Goal: Task Accomplishment & Management: Manage account settings

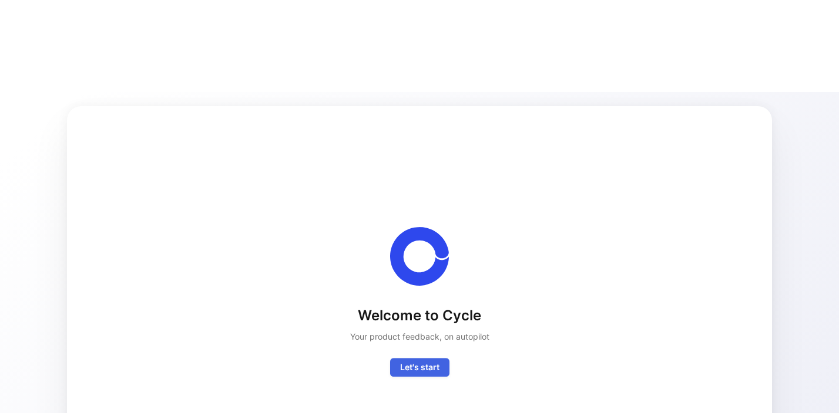
click at [412, 358] on button "Let's start" at bounding box center [419, 367] width 59 height 19
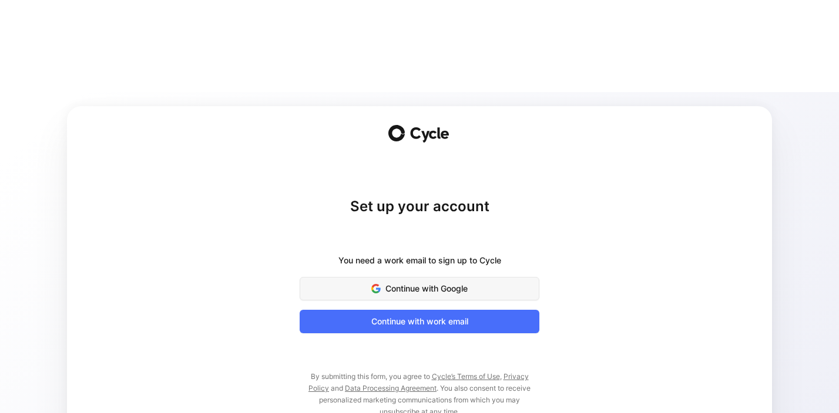
click at [386, 282] on span "Continue with Google" at bounding box center [419, 289] width 210 height 14
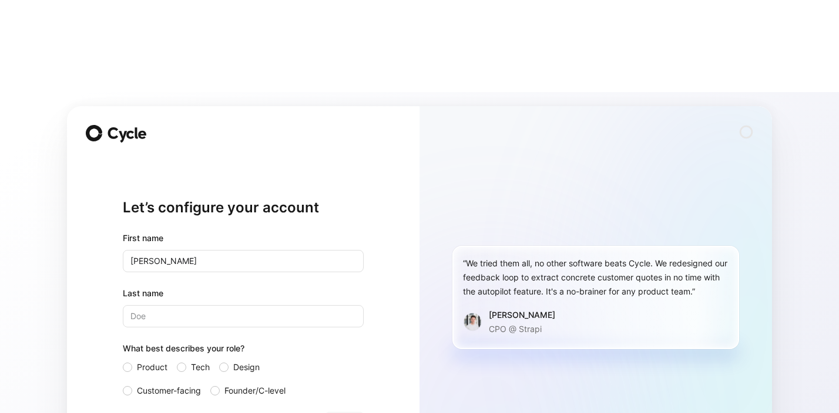
type input "[PERSON_NAME]"
click at [206, 305] on input "Last name" at bounding box center [243, 316] width 241 height 22
type input "Goldschild"
click at [129, 363] on div at bounding box center [127, 367] width 9 height 9
click at [123, 361] on input "Product" at bounding box center [123, 361] width 0 height 0
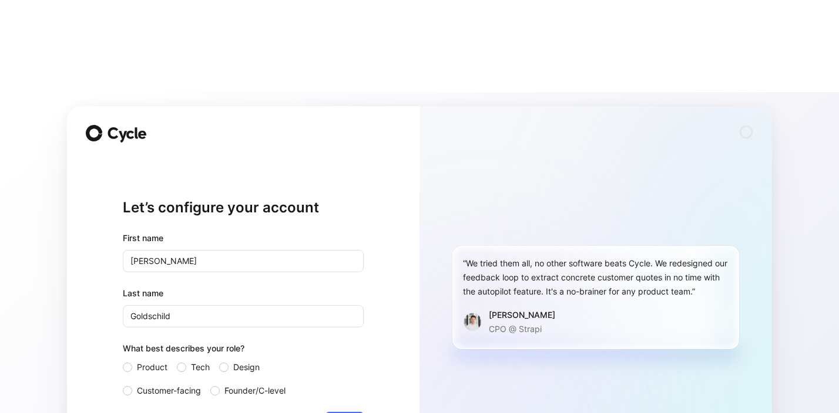
click at [210, 361] on div "Product Tech Design Customer-facing Founder/C-level" at bounding box center [243, 380] width 241 height 38
click at [214, 386] on div at bounding box center [214, 390] width 9 height 9
click at [210, 384] on input "Founder/C-level" at bounding box center [210, 384] width 0 height 0
click at [186, 361] on label "Tech" at bounding box center [193, 368] width 33 height 14
click at [177, 361] on input "Tech" at bounding box center [177, 361] width 0 height 0
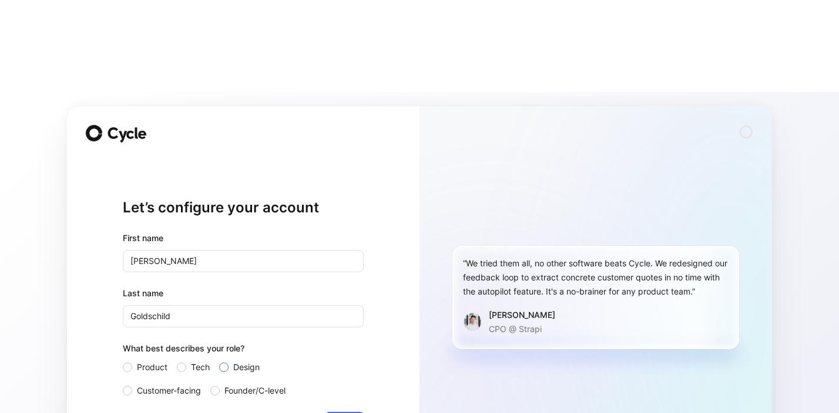
click at [225, 363] on div at bounding box center [223, 367] width 9 height 9
click at [219, 361] on input "Design" at bounding box center [219, 361] width 0 height 0
click at [132, 361] on label "Product" at bounding box center [145, 368] width 45 height 14
click at [123, 361] on input "Product" at bounding box center [123, 361] width 0 height 0
click at [132, 384] on label "Customer-facing" at bounding box center [162, 391] width 78 height 14
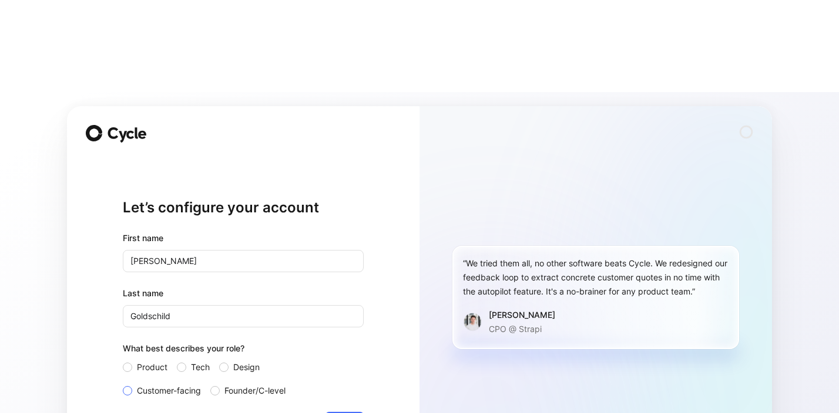
click at [123, 384] on input "Customer-facing" at bounding box center [123, 384] width 0 height 0
click at [126, 363] on div at bounding box center [127, 367] width 9 height 9
click at [123, 361] on input "Product" at bounding box center [123, 361] width 0 height 0
click at [128, 386] on div at bounding box center [127, 390] width 9 height 9
click at [123, 384] on input "Customer-facing" at bounding box center [123, 384] width 0 height 0
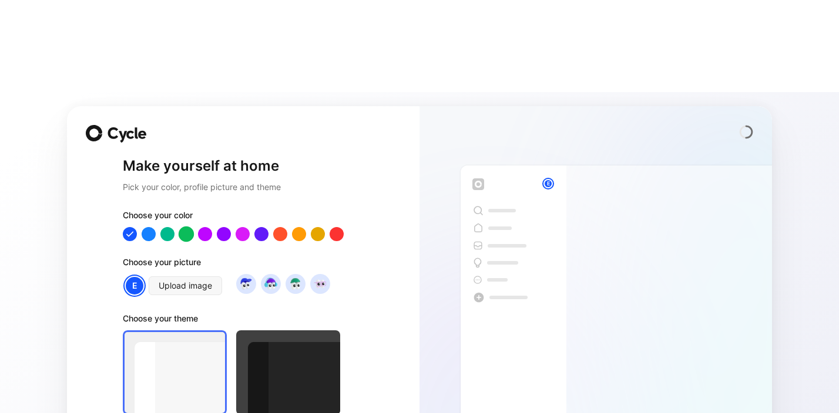
click at [185, 227] on div at bounding box center [186, 234] width 15 height 15
click at [120, 143] on div "Make yourself at home Pick your color, profile picture and theme Choose your co…" at bounding box center [243, 298] width 352 height 385
click at [128, 227] on div at bounding box center [129, 234] width 15 height 15
click at [267, 227] on div at bounding box center [261, 234] width 15 height 15
click at [281, 331] on div at bounding box center [288, 373] width 104 height 85
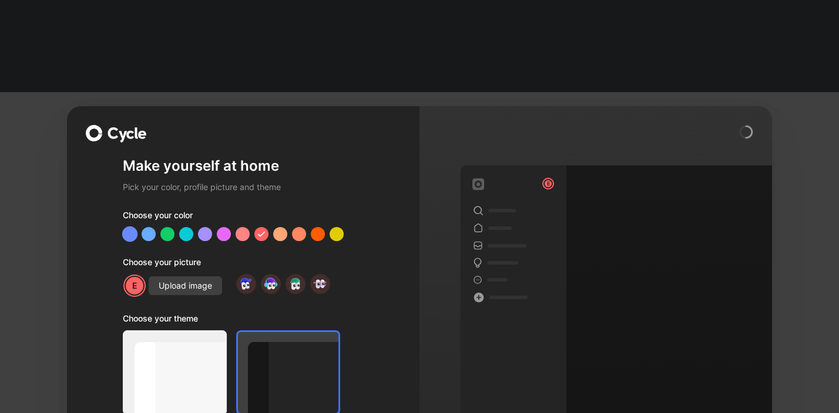
click at [131, 227] on div at bounding box center [129, 234] width 15 height 15
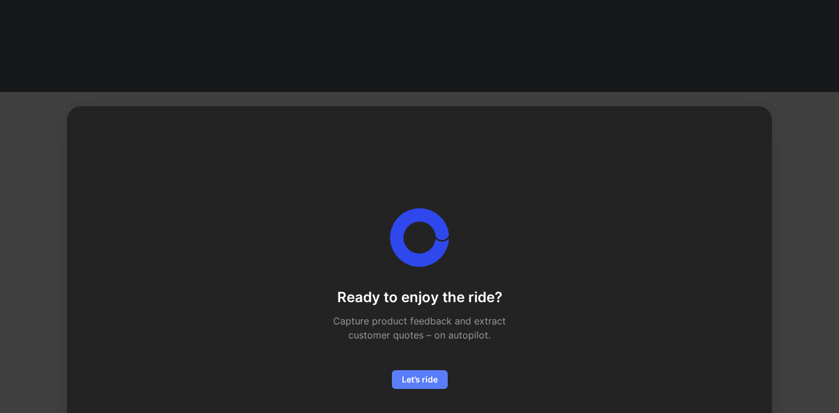
click at [413, 373] on span "Let’s ride" at bounding box center [420, 380] width 36 height 14
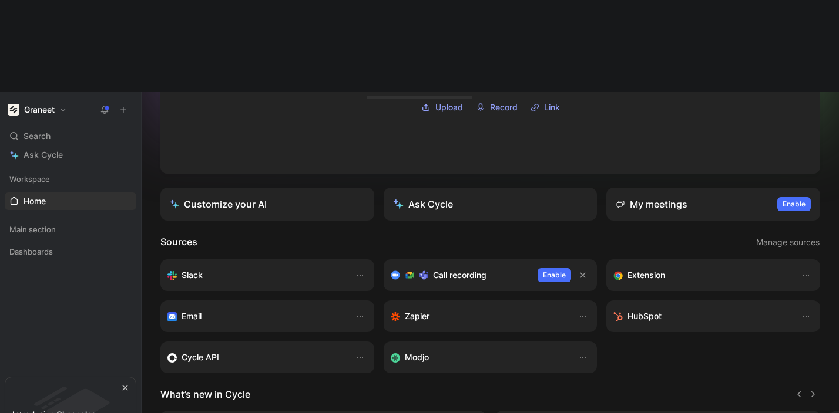
scroll to position [172, 0]
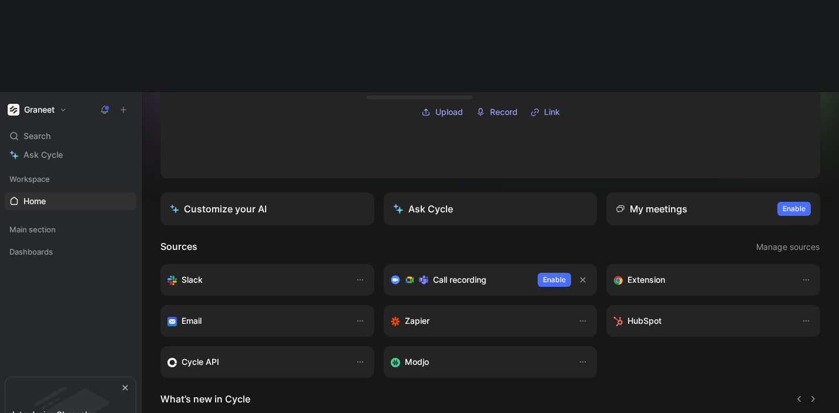
click at [760, 273] on div "Extension" at bounding box center [701, 280] width 176 height 14
click at [633, 273] on h3 "Extension" at bounding box center [646, 280] width 38 height 14
click at [805, 275] on icon "button" at bounding box center [805, 279] width 9 height 9
click at [783, 210] on div "Open" at bounding box center [779, 213] width 55 height 14
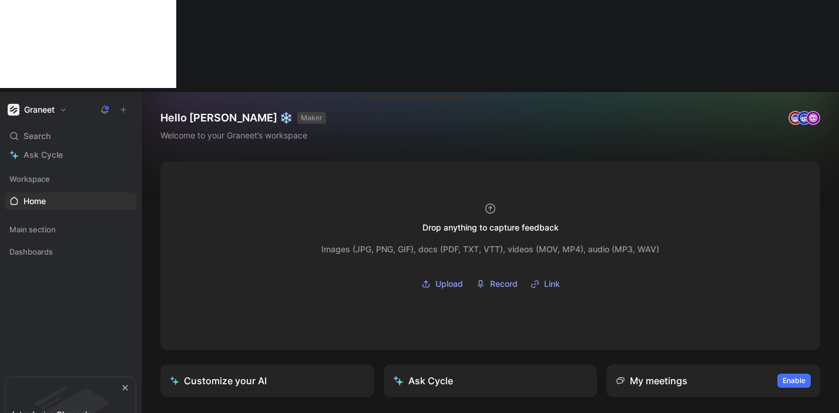
click at [61, 102] on button "Graneet" at bounding box center [37, 110] width 65 height 16
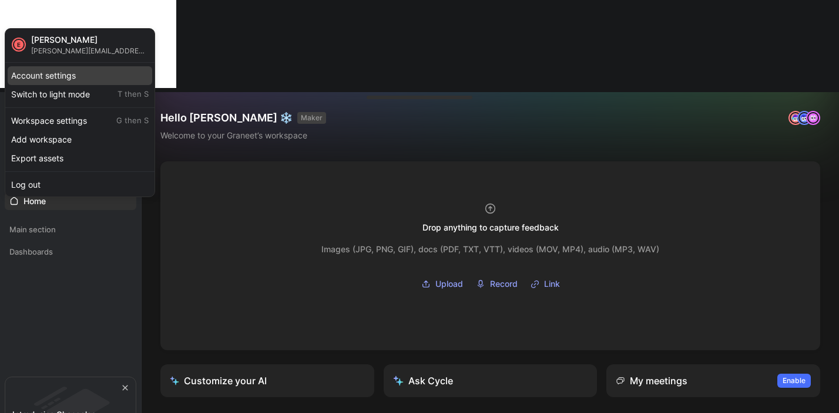
click at [61, 72] on div "Account settings" at bounding box center [80, 75] width 144 height 19
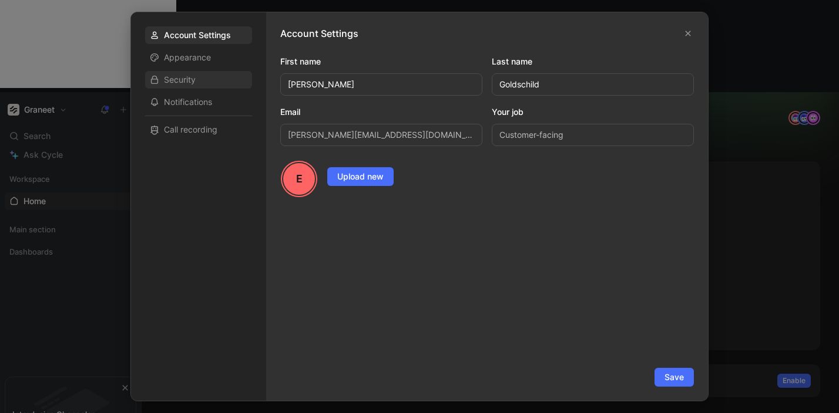
click at [191, 75] on span "Security" at bounding box center [180, 80] width 32 height 12
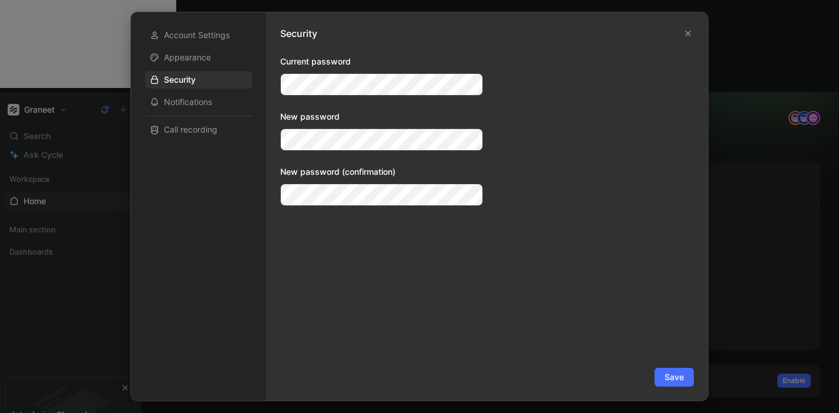
click at [355, 128] on div "New password" at bounding box center [381, 130] width 203 height 41
click at [681, 372] on span "Save" at bounding box center [673, 378] width 19 height 14
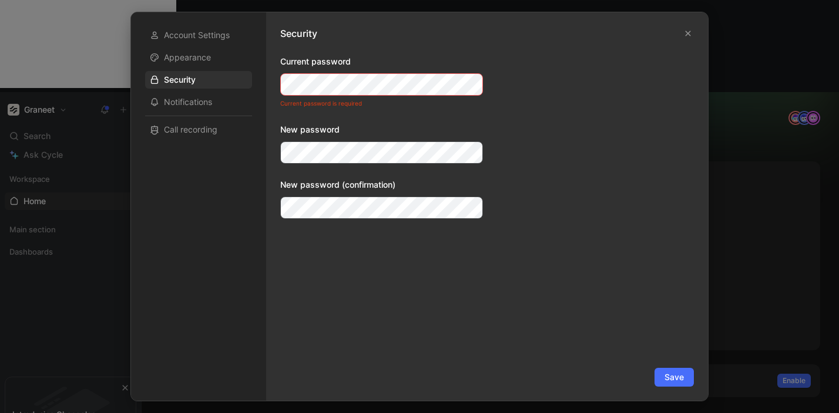
click at [672, 376] on span "Save" at bounding box center [673, 378] width 19 height 14
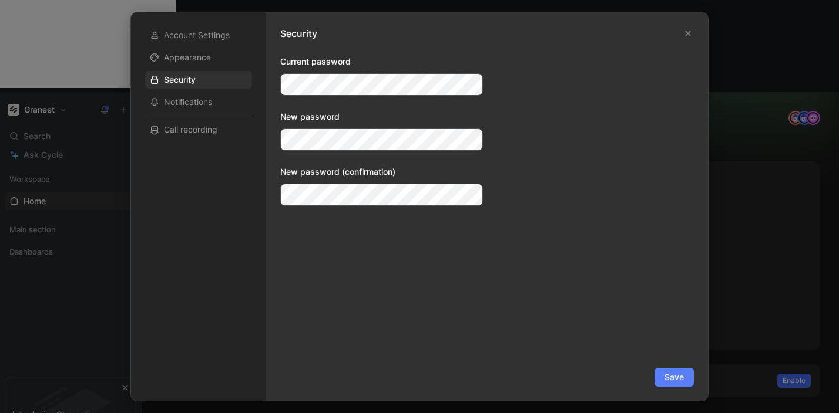
click at [664, 373] on button "Save" at bounding box center [673, 377] width 39 height 19
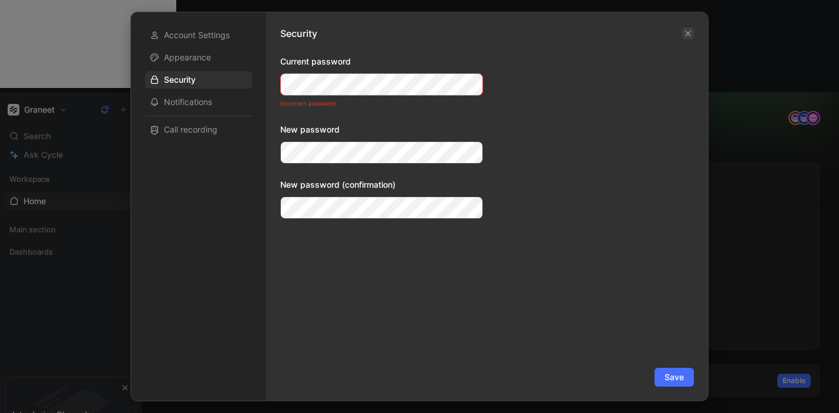
click at [682, 36] on button "button" at bounding box center [688, 34] width 12 height 12
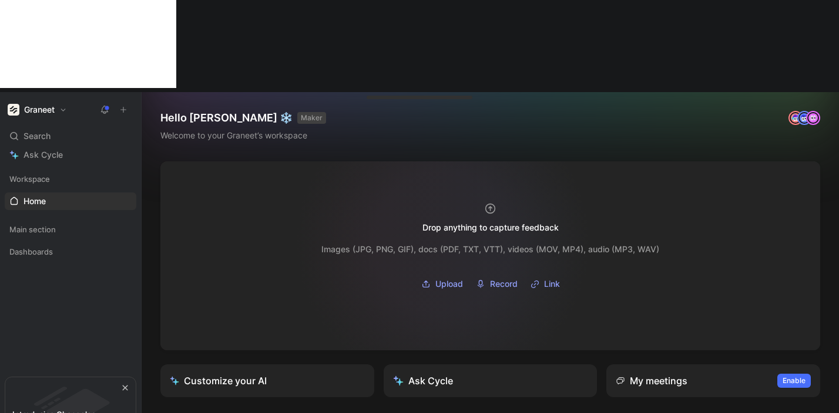
click at [443, 243] on div "Images (JPG, PNG, GIF), docs (PDF, TXT, VTT), videos (MOV, MP4), audio (MP3, WA…" at bounding box center [490, 250] width 338 height 14
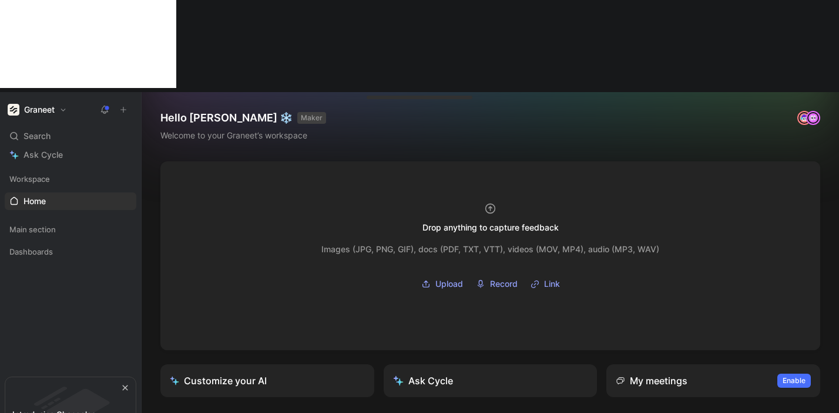
click at [63, 102] on button "Graneet" at bounding box center [37, 110] width 65 height 16
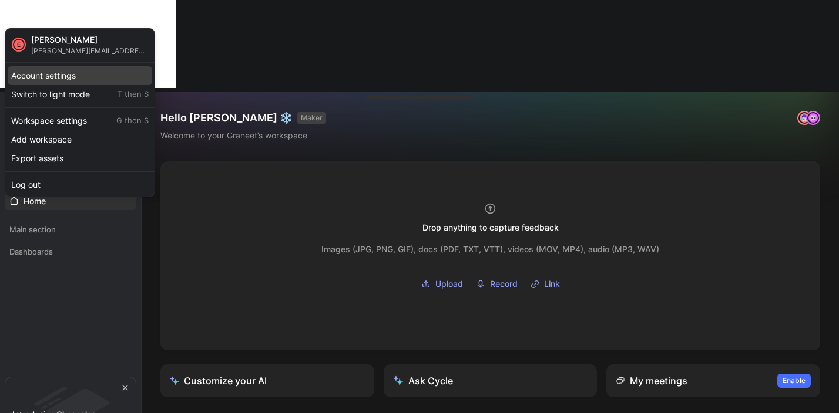
click at [76, 74] on div "Account settings" at bounding box center [80, 75] width 144 height 19
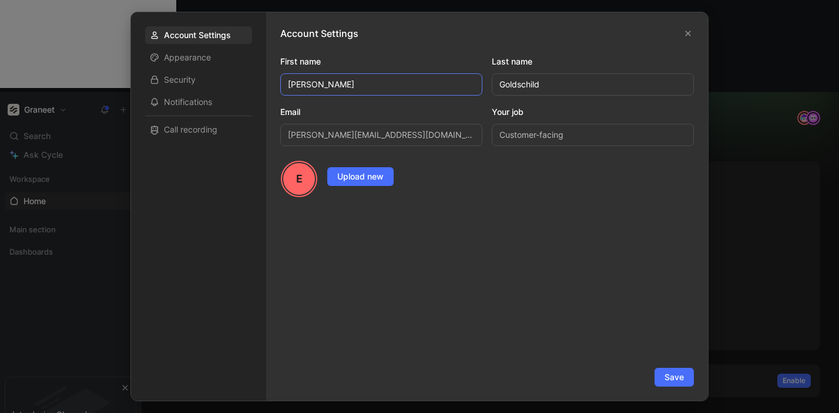
click at [398, 87] on input "Elliot" at bounding box center [381, 84] width 202 height 22
click at [194, 75] on span "Security" at bounding box center [180, 80] width 32 height 12
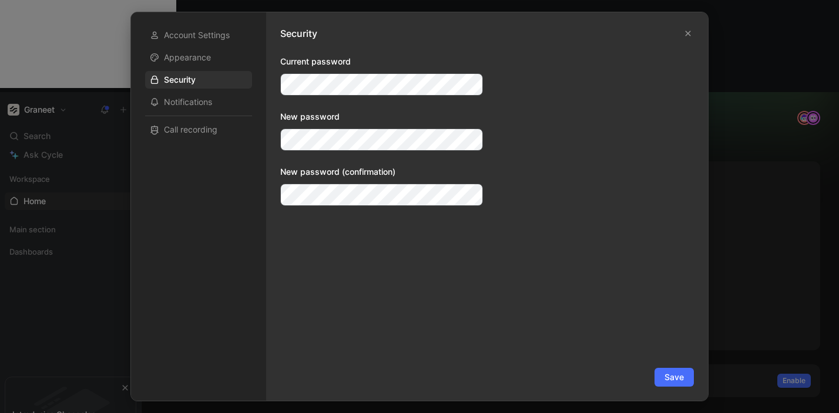
click at [573, 72] on form "elliot.goldschild@graneet.fr Current password New password New password (confir…" at bounding box center [486, 221] width 413 height 332
click at [685, 37] on button "button" at bounding box center [688, 34] width 12 height 12
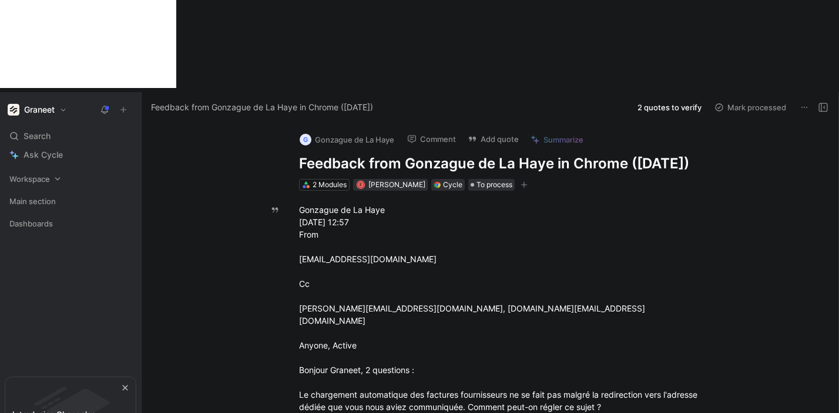
click at [28, 173] on span "Workspace" at bounding box center [29, 179] width 41 height 12
click at [28, 196] on span "Home" at bounding box center [34, 202] width 22 height 12
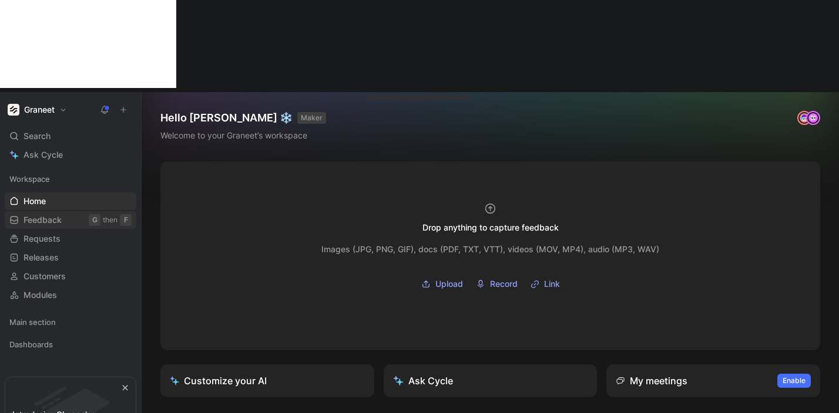
click at [32, 214] on span "Feedback" at bounding box center [42, 220] width 38 height 12
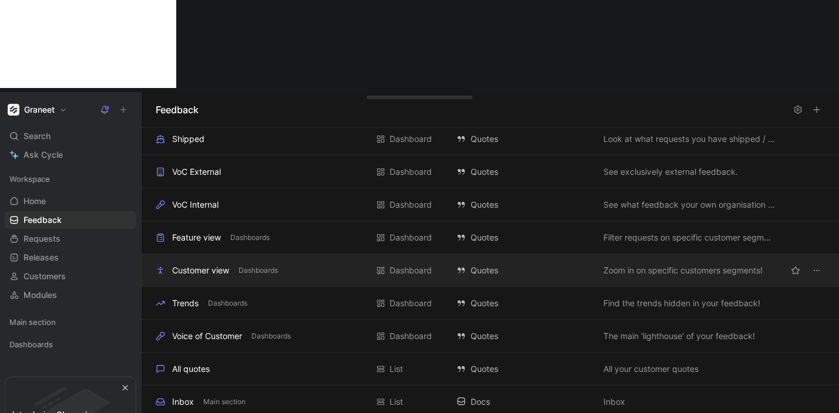
scroll to position [48, 0]
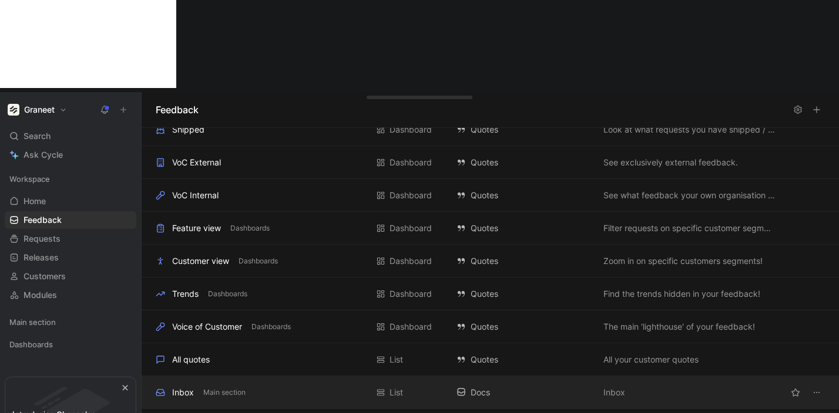
click at [259, 386] on div "Inbox Main section" at bounding box center [261, 393] width 211 height 14
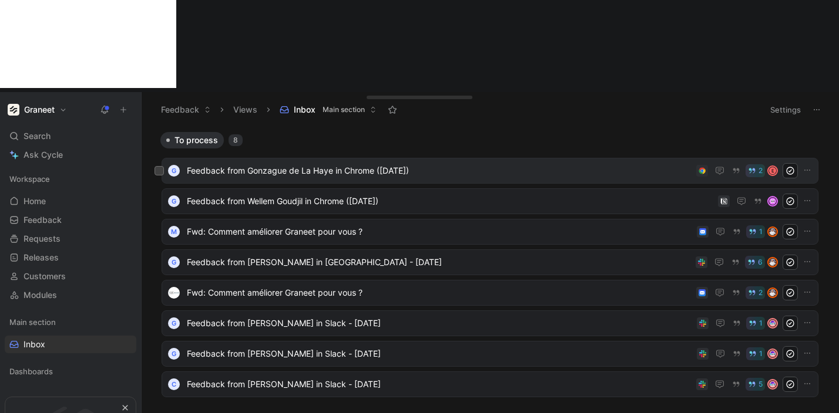
click at [638, 164] on span "Feedback from Gonzague de La Haye in Chrome ([DATE])" at bounding box center [439, 171] width 504 height 14
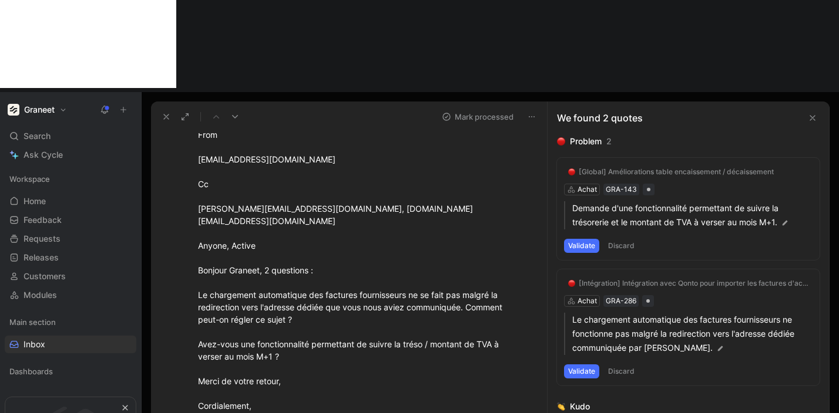
scroll to position [131, 0]
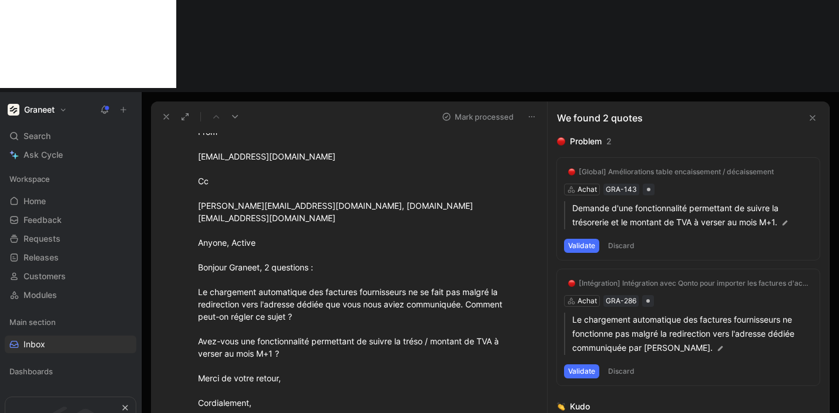
click at [165, 115] on use at bounding box center [166, 117] width 5 height 5
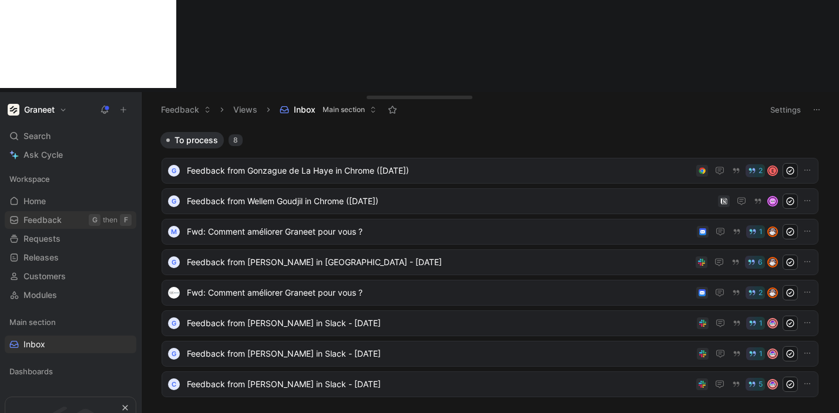
click at [33, 214] on span "Feedback" at bounding box center [42, 220] width 38 height 12
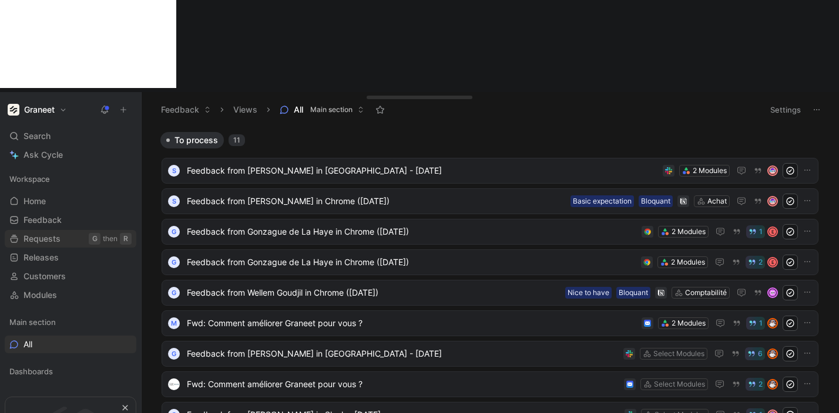
click at [53, 233] on span "Requests" at bounding box center [41, 239] width 37 height 12
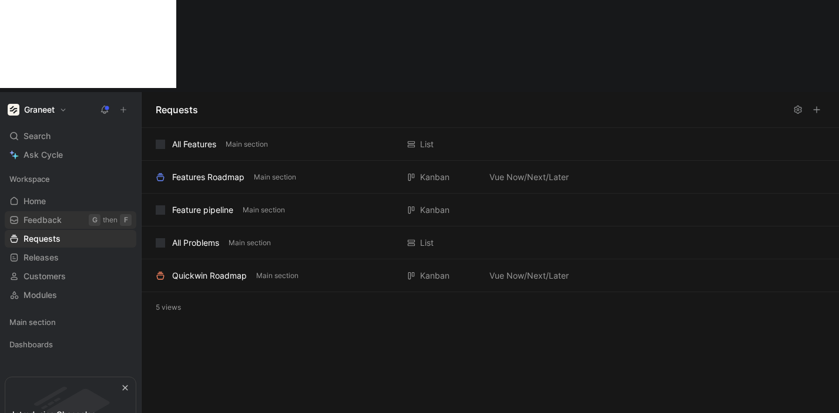
click at [46, 214] on span "Feedback" at bounding box center [42, 220] width 38 height 12
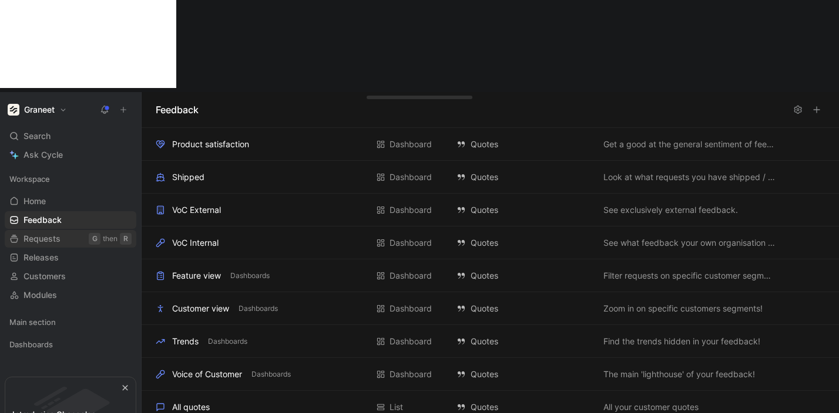
click at [42, 233] on span "Requests" at bounding box center [41, 239] width 37 height 12
